Goal: Navigation & Orientation: Find specific page/section

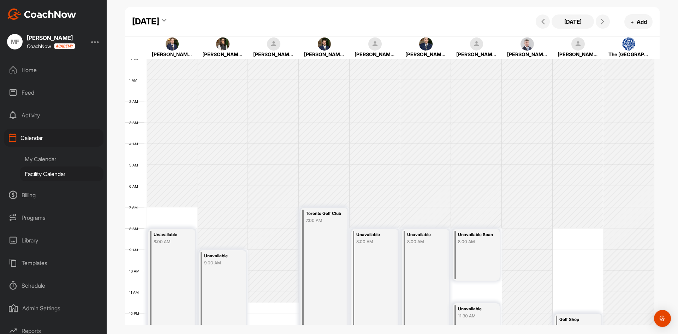
scroll to position [122, 0]
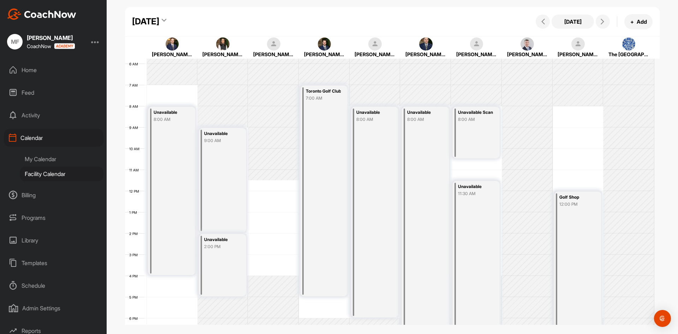
click at [38, 158] on div "My Calendar" at bounding box center [62, 158] width 84 height 15
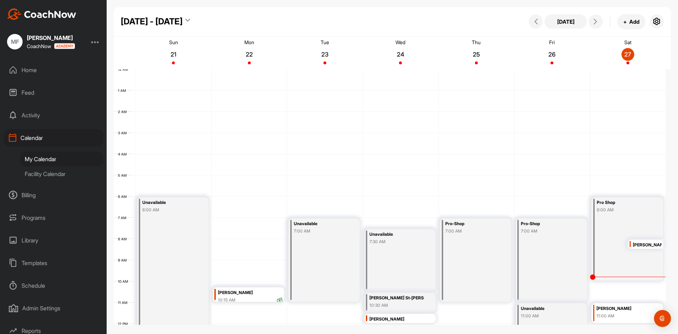
scroll to position [122, 0]
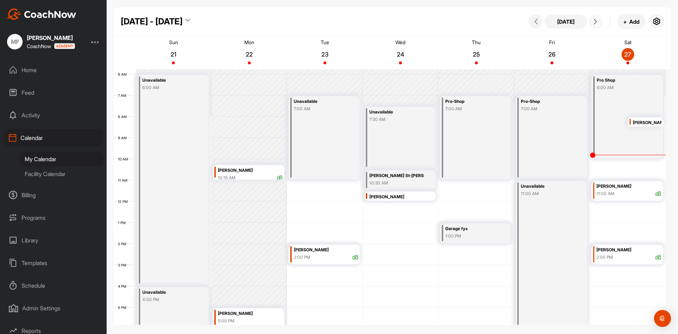
click at [598, 22] on span at bounding box center [595, 22] width 8 height 6
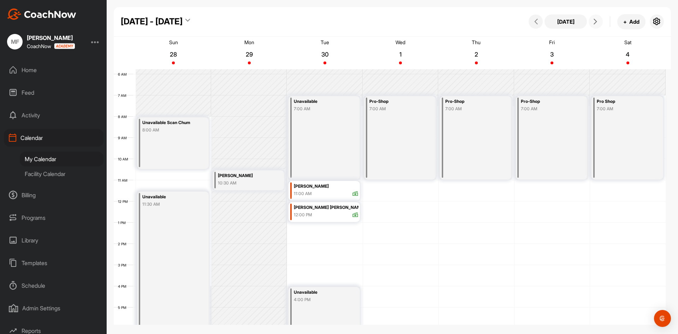
click at [597, 22] on icon at bounding box center [595, 22] width 6 height 6
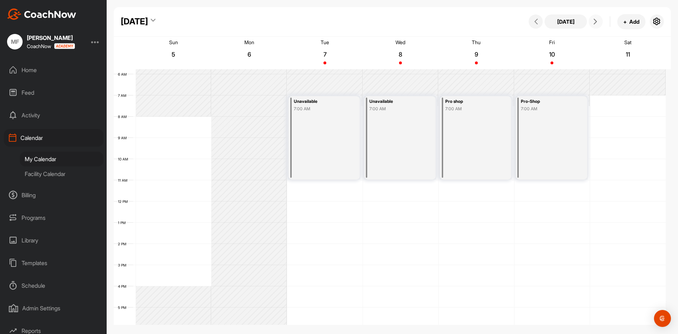
click at [597, 22] on icon at bounding box center [595, 22] width 6 height 6
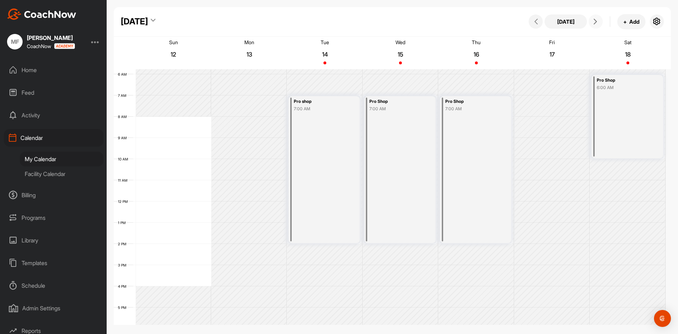
click at [597, 22] on icon at bounding box center [595, 22] width 6 height 6
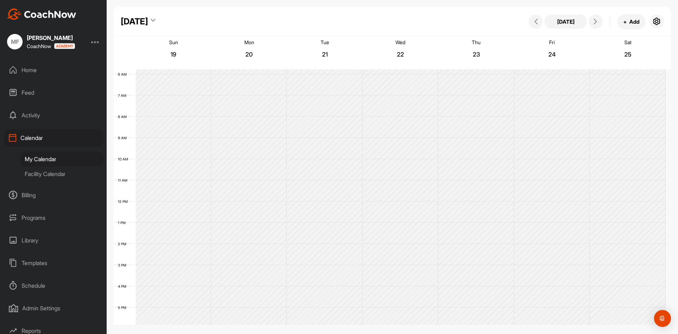
click at [49, 175] on div "Facility Calendar" at bounding box center [62, 173] width 84 height 15
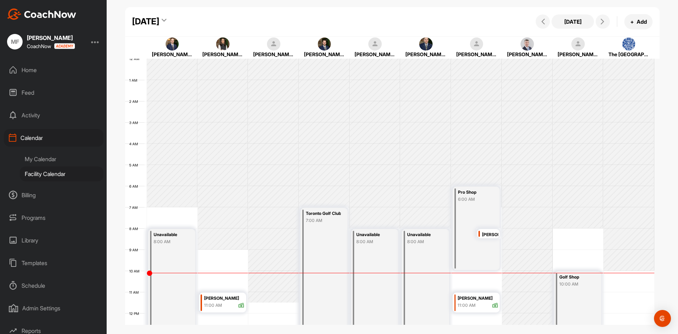
scroll to position [122, 0]
